Goal: Task Accomplishment & Management: Use online tool/utility

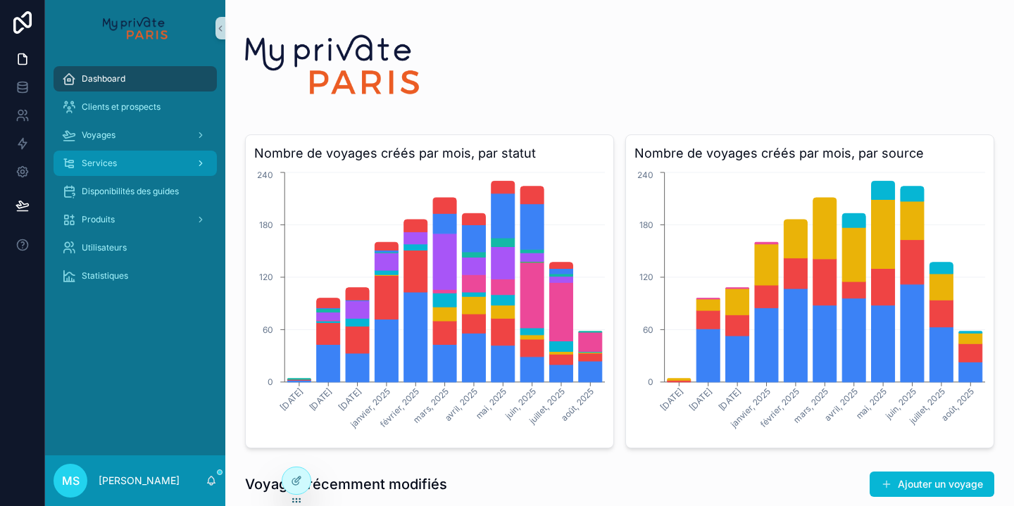
click at [132, 166] on div "Services" at bounding box center [135, 163] width 147 height 23
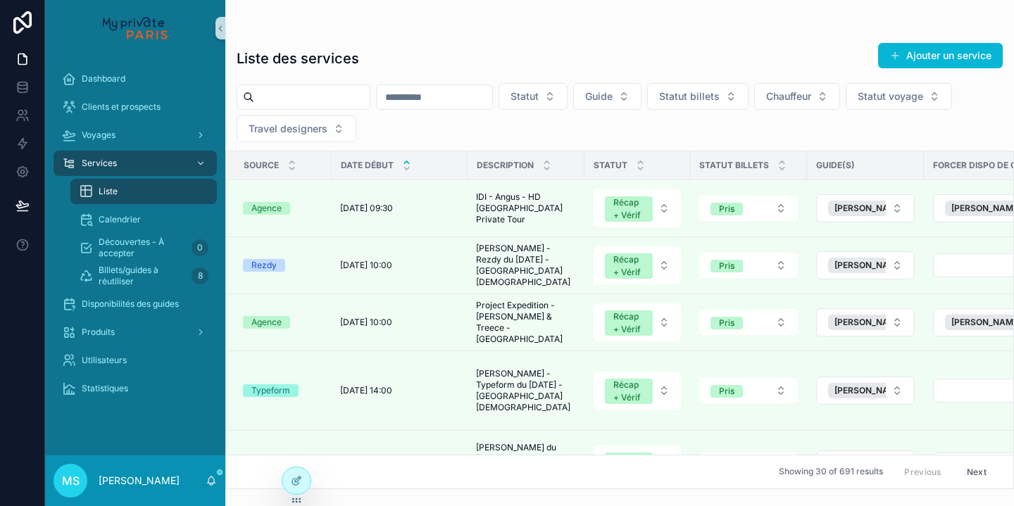
click at [352, 92] on input "scrollable content" at bounding box center [312, 97] width 116 height 20
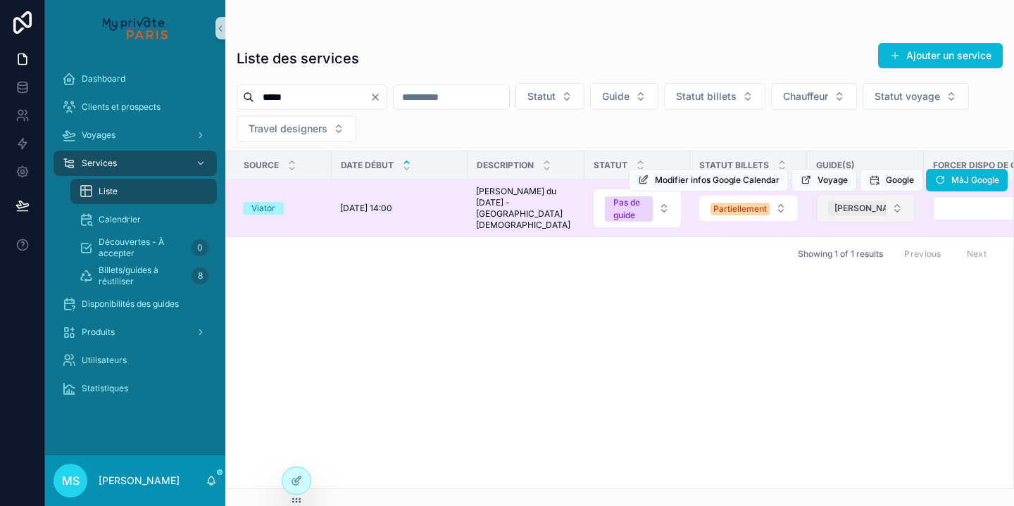
click at [844, 212] on div "[PERSON_NAME]" at bounding box center [876, 208] width 97 height 15
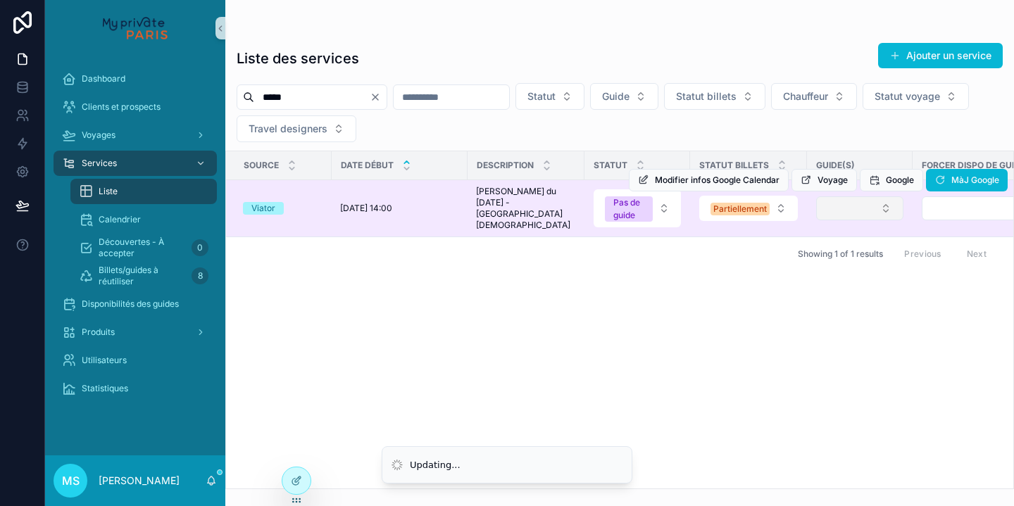
click at [852, 210] on button "Select Button" at bounding box center [859, 209] width 87 height 24
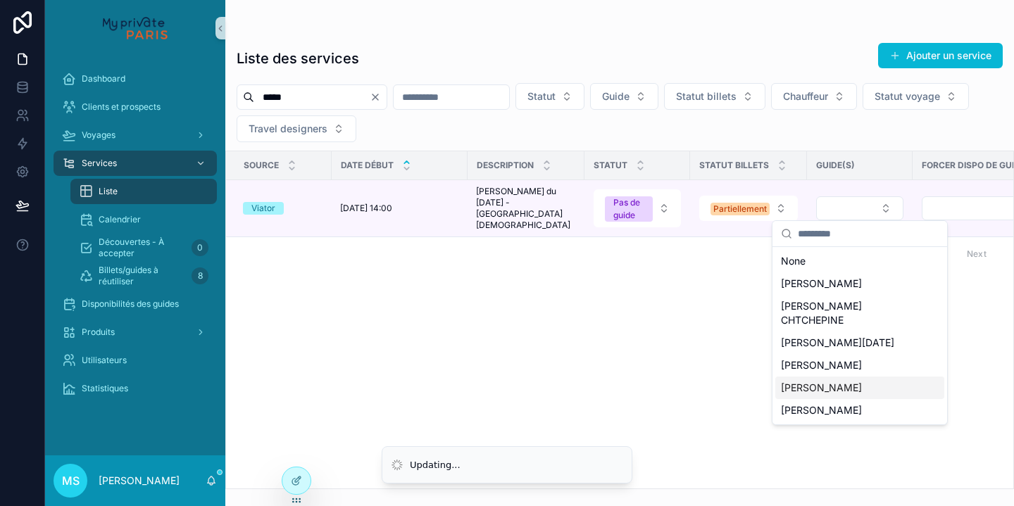
click at [790, 381] on span "[PERSON_NAME]" at bounding box center [821, 388] width 81 height 14
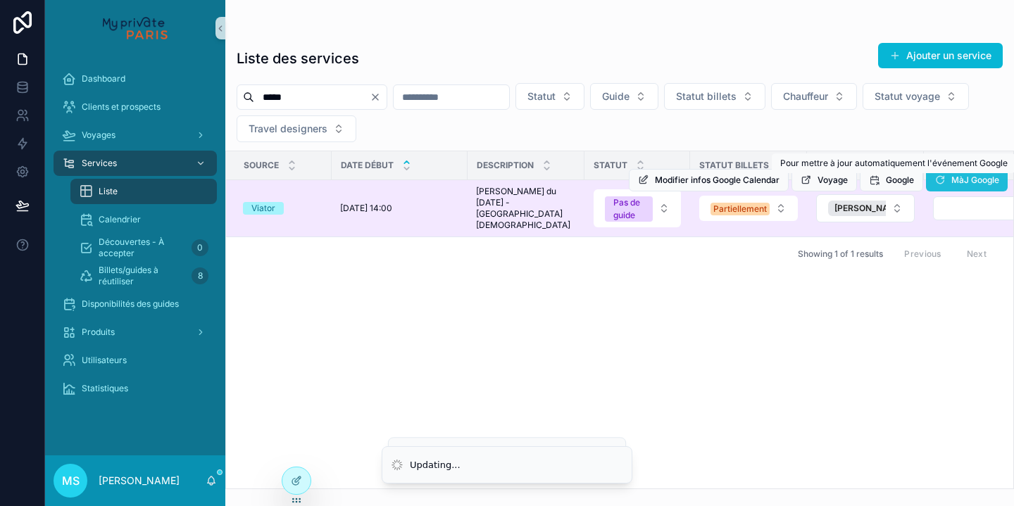
click at [962, 182] on span "MàJ Google" at bounding box center [976, 180] width 48 height 11
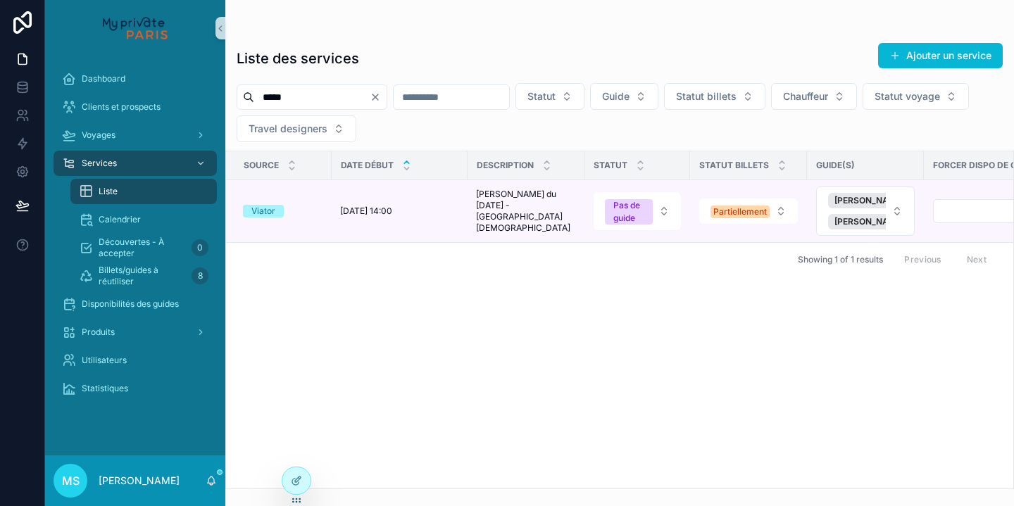
drag, startPoint x: 299, startPoint y: 105, endPoint x: 258, endPoint y: 95, distance: 42.0
click at [258, 95] on input "*****" at bounding box center [312, 97] width 116 height 20
paste input "scrollable content"
type input "*****"
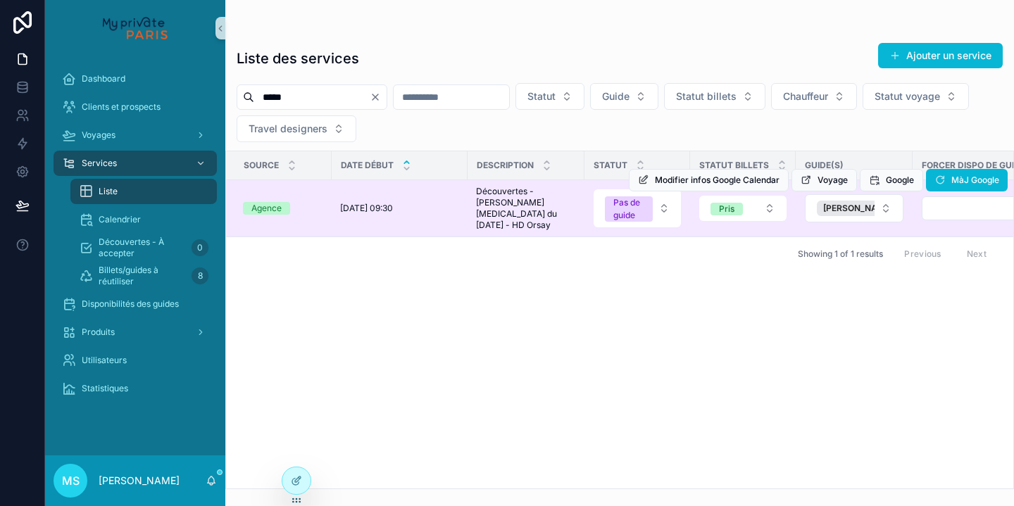
click at [826, 205] on div "Modifier infos Google Calendar Voyage Google MàJ Google" at bounding box center [818, 180] width 379 height 56
click at [833, 209] on span "[PERSON_NAME]" at bounding box center [858, 208] width 70 height 11
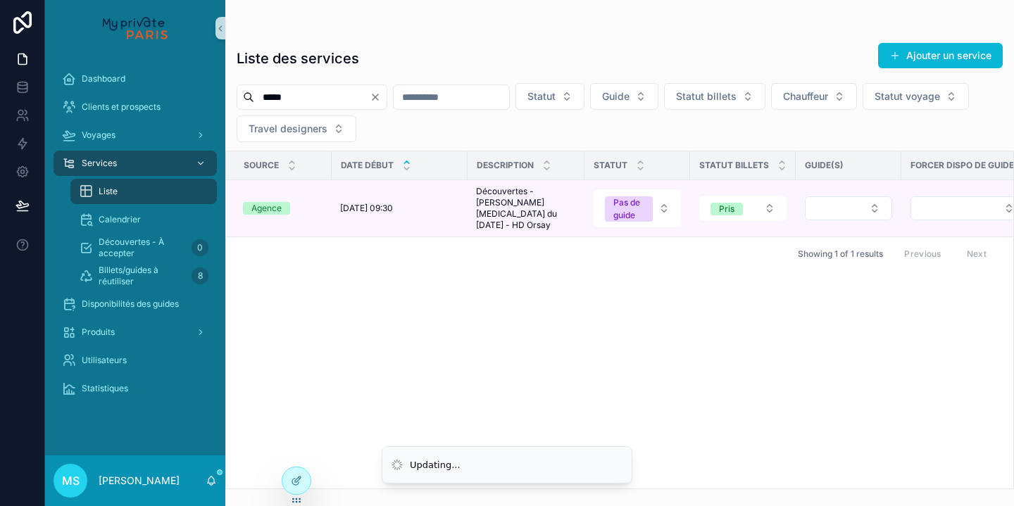
click at [833, 209] on button "Select Button" at bounding box center [848, 209] width 87 height 24
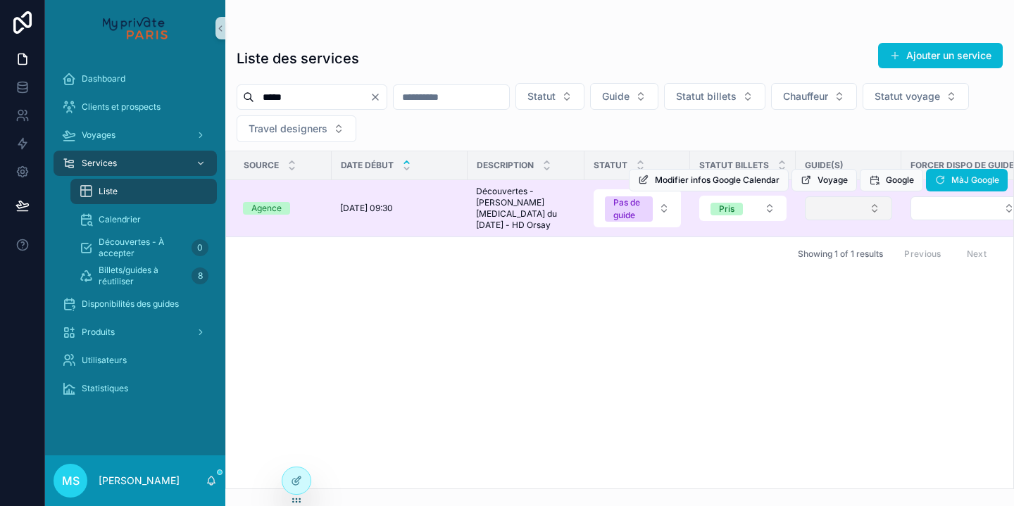
click at [840, 217] on button "Select Button" at bounding box center [848, 209] width 87 height 24
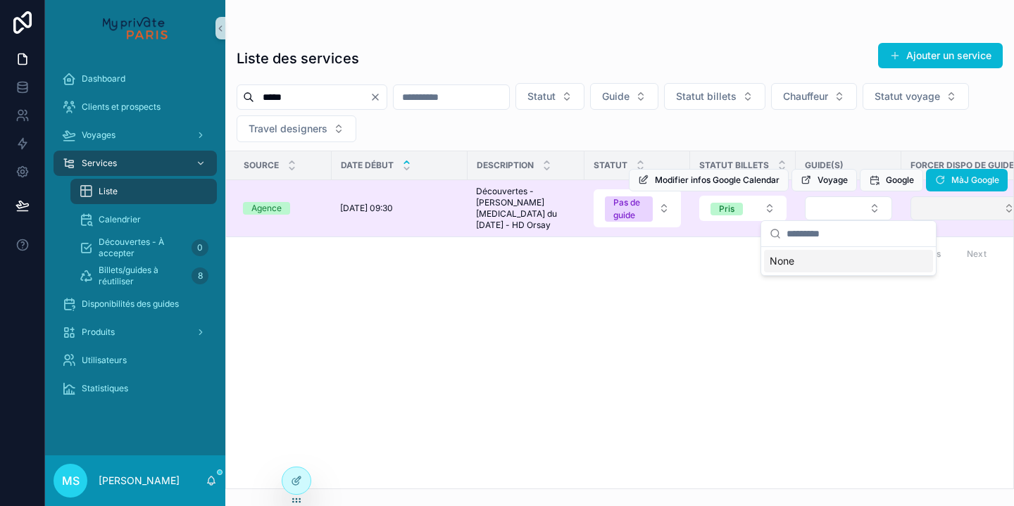
click at [923, 211] on button "Select Button" at bounding box center [969, 209] width 116 height 24
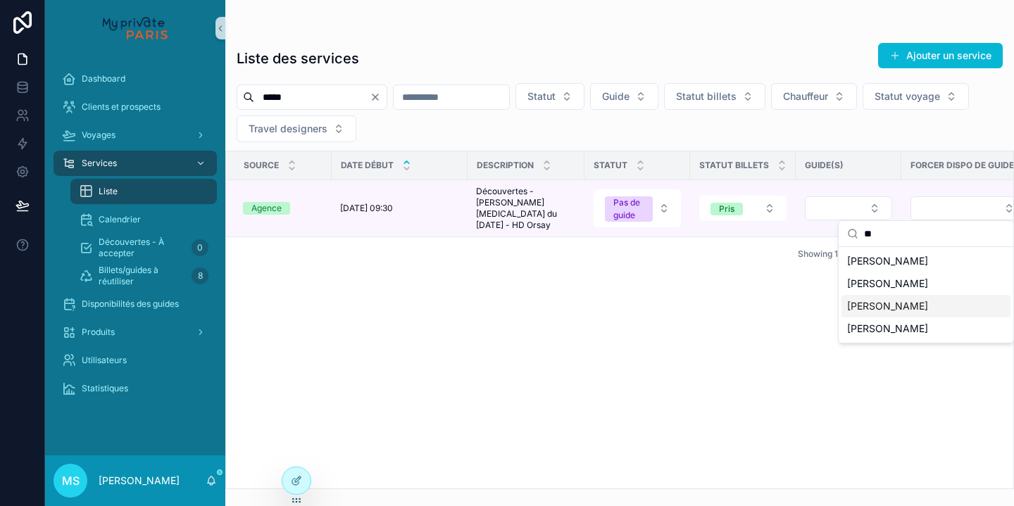
type input "**"
click at [871, 309] on span "[PERSON_NAME]" at bounding box center [887, 306] width 81 height 14
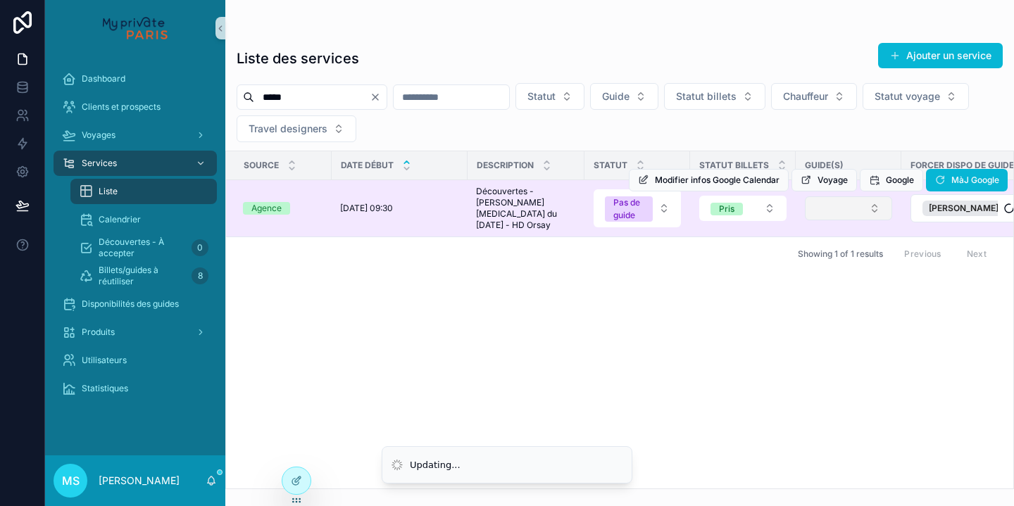
click at [859, 209] on button "Select Button" at bounding box center [848, 209] width 87 height 24
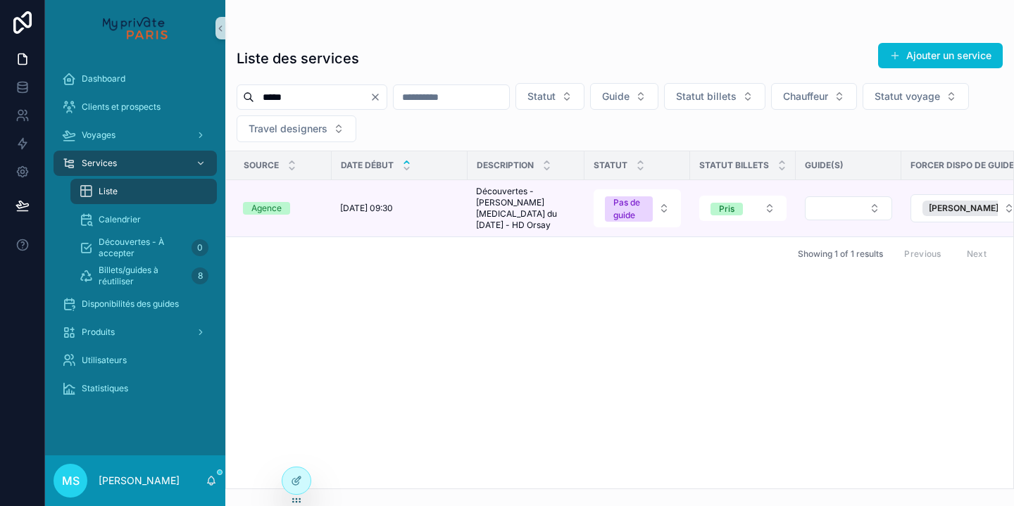
click at [859, 209] on button "Select Button" at bounding box center [848, 209] width 87 height 24
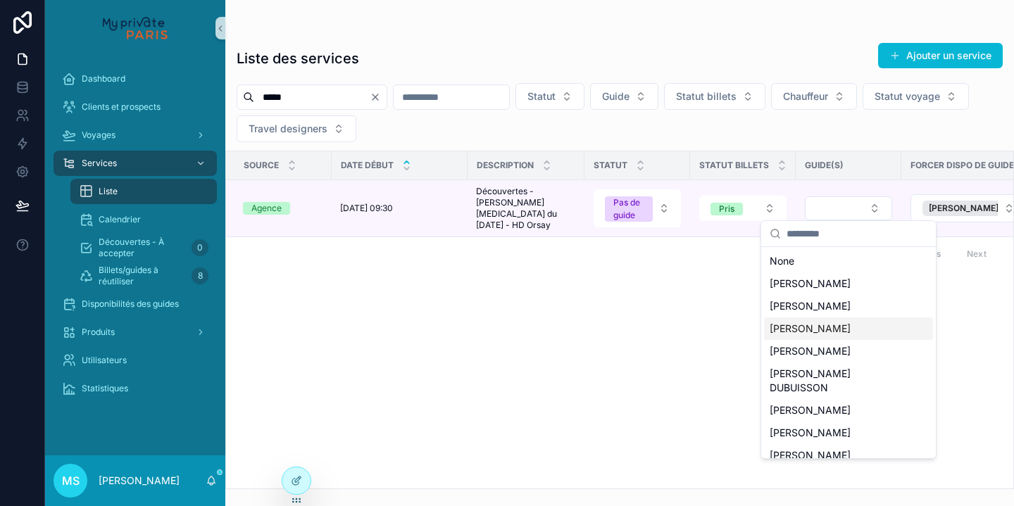
click at [823, 331] on span "[PERSON_NAME]" at bounding box center [810, 329] width 81 height 14
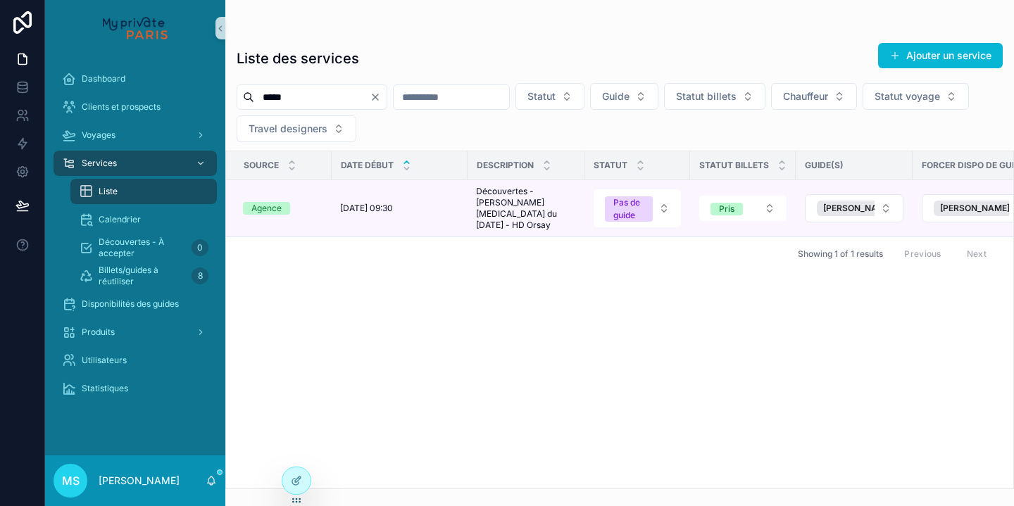
click at [0, 0] on span "MàJ Google" at bounding box center [0, 0] width 0 height 0
